Goal: Navigation & Orientation: Find specific page/section

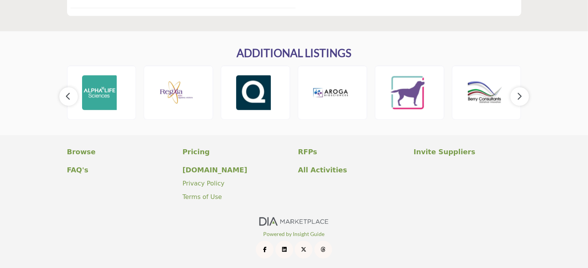
scroll to position [974, 0]
click at [522, 97] on button "button" at bounding box center [520, 96] width 18 height 18
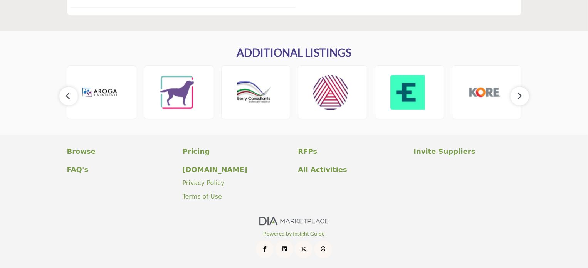
click at [522, 97] on button "button" at bounding box center [520, 96] width 18 height 18
click at [522, 96] on button "button" at bounding box center [520, 96] width 18 height 18
click at [249, 82] on img at bounding box center [254, 92] width 35 height 35
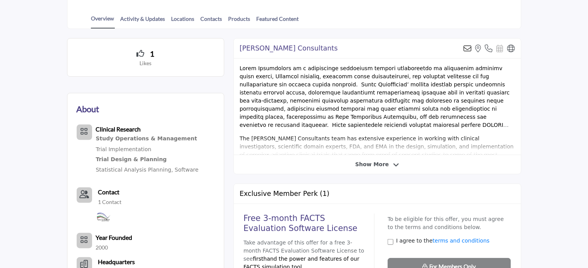
scroll to position [193, 0]
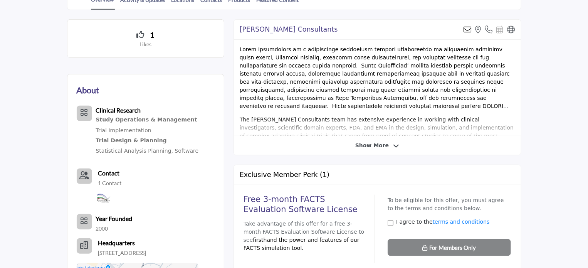
click at [370, 145] on span "Show More" at bounding box center [372, 145] width 34 height 8
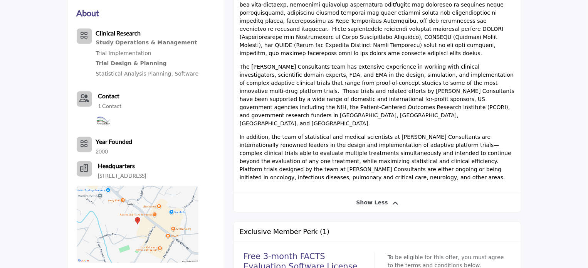
scroll to position [308, 0]
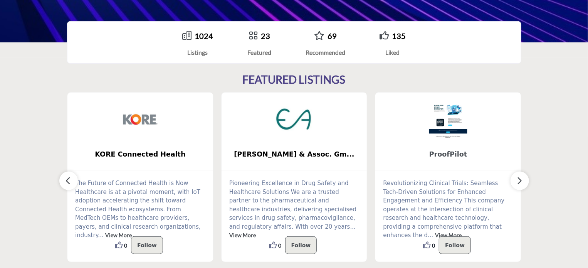
scroll to position [154, 0]
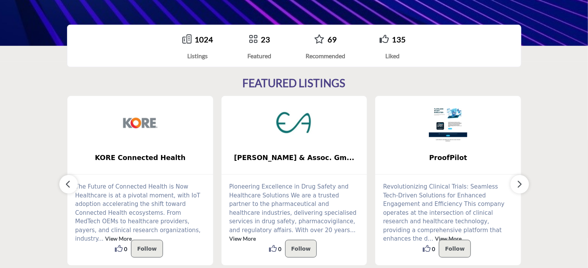
click at [520, 184] on icon "button" at bounding box center [520, 184] width 6 height 10
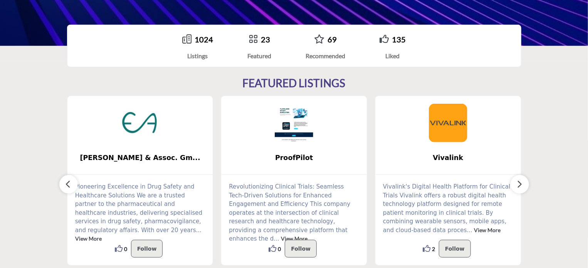
click at [520, 184] on icon "button" at bounding box center [520, 184] width 6 height 10
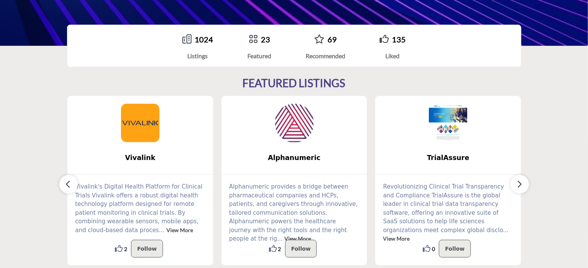
click at [520, 184] on icon "button" at bounding box center [520, 184] width 6 height 10
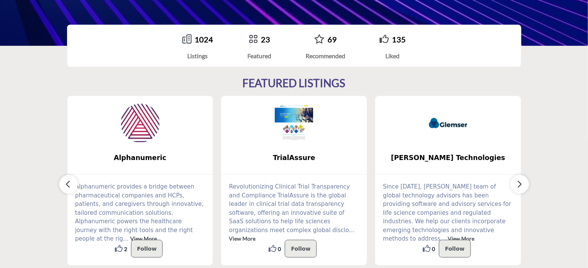
click at [520, 184] on icon "button" at bounding box center [520, 184] width 6 height 10
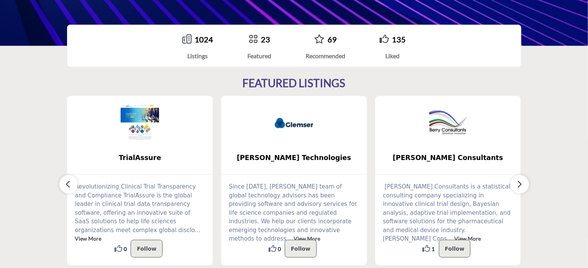
click at [520, 184] on icon "button" at bounding box center [520, 184] width 6 height 10
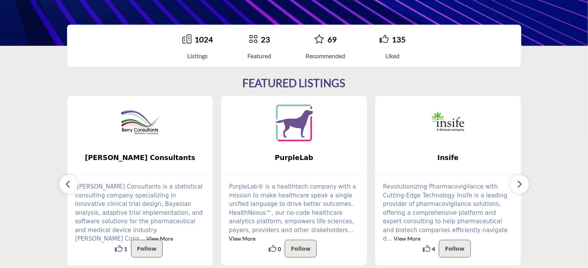
click at [520, 184] on icon "button" at bounding box center [520, 184] width 6 height 10
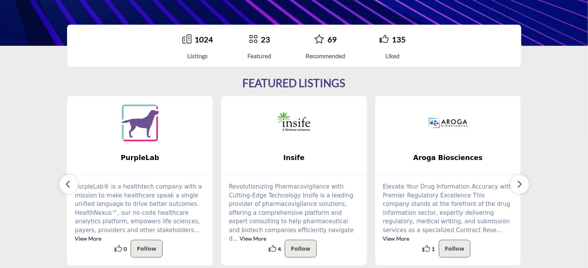
click at [520, 184] on icon "button" at bounding box center [520, 184] width 6 height 10
click at [68, 181] on icon "button" at bounding box center [68, 184] width 6 height 10
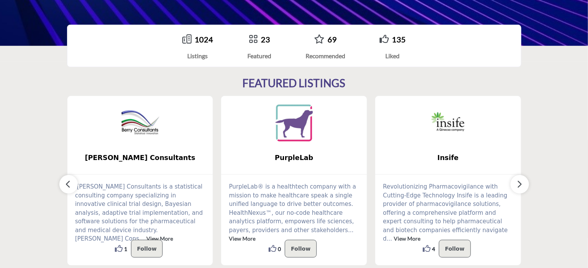
click at [68, 181] on icon "button" at bounding box center [68, 184] width 6 height 10
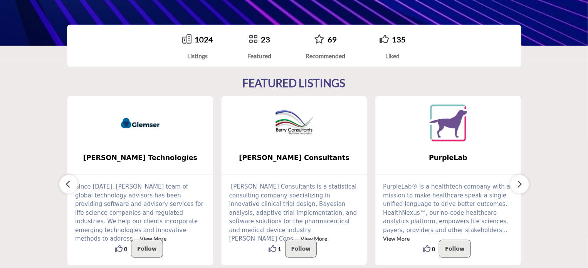
click at [68, 181] on icon "button" at bounding box center [68, 184] width 6 height 10
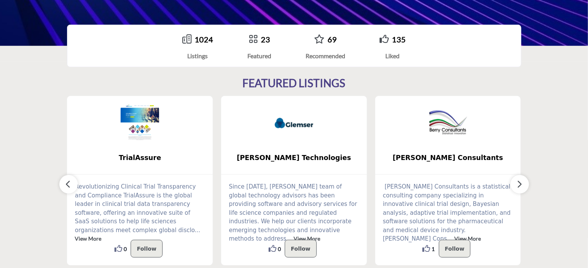
click at [68, 181] on icon "button" at bounding box center [68, 184] width 6 height 10
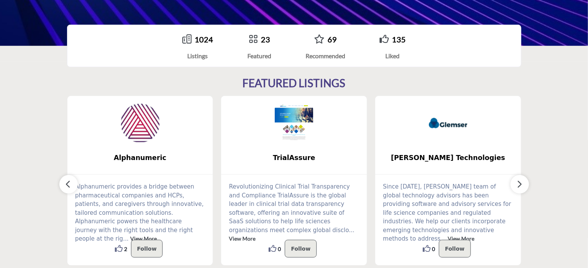
click at [68, 181] on icon "button" at bounding box center [68, 184] width 6 height 10
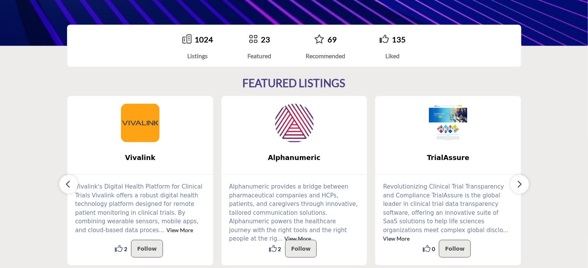
click at [68, 181] on icon "button" at bounding box center [68, 184] width 6 height 10
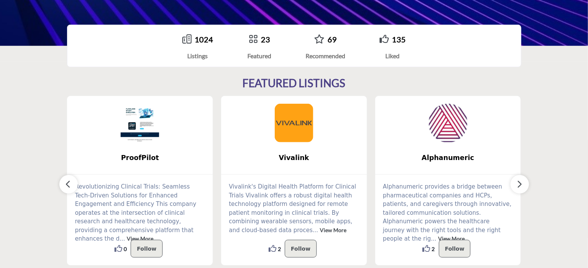
click at [68, 181] on icon "button" at bounding box center [68, 184] width 6 height 10
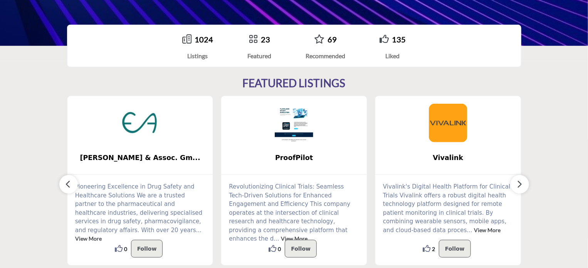
drag, startPoint x: 68, startPoint y: 181, endPoint x: 47, endPoint y: 166, distance: 25.4
click at [47, 166] on section "FEATURED LISTINGS DIA Global ..." at bounding box center [294, 170] width 588 height 219
click at [69, 183] on icon "button" at bounding box center [68, 184] width 6 height 10
click at [68, 183] on icon "button" at bounding box center [68, 184] width 6 height 10
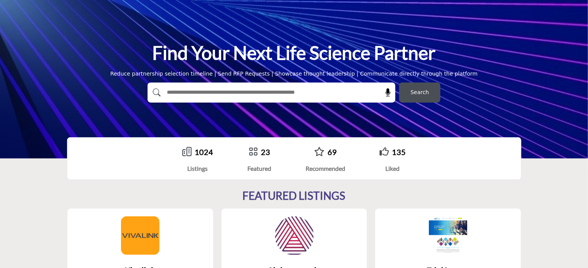
scroll to position [0, 0]
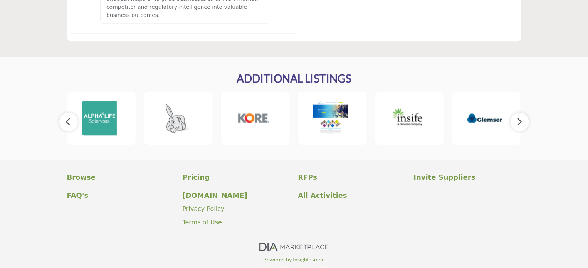
scroll to position [974, 0]
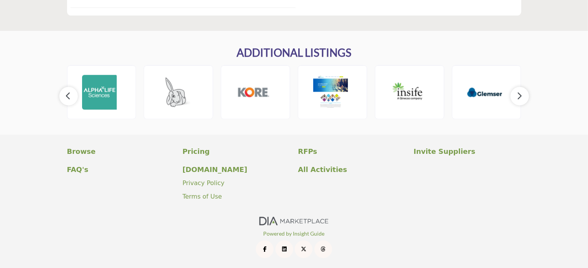
click at [518, 90] on button "button" at bounding box center [520, 96] width 18 height 18
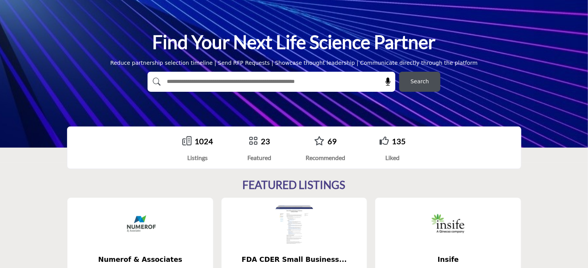
scroll to position [0, 0]
